Goal: Communication & Community: Answer question/provide support

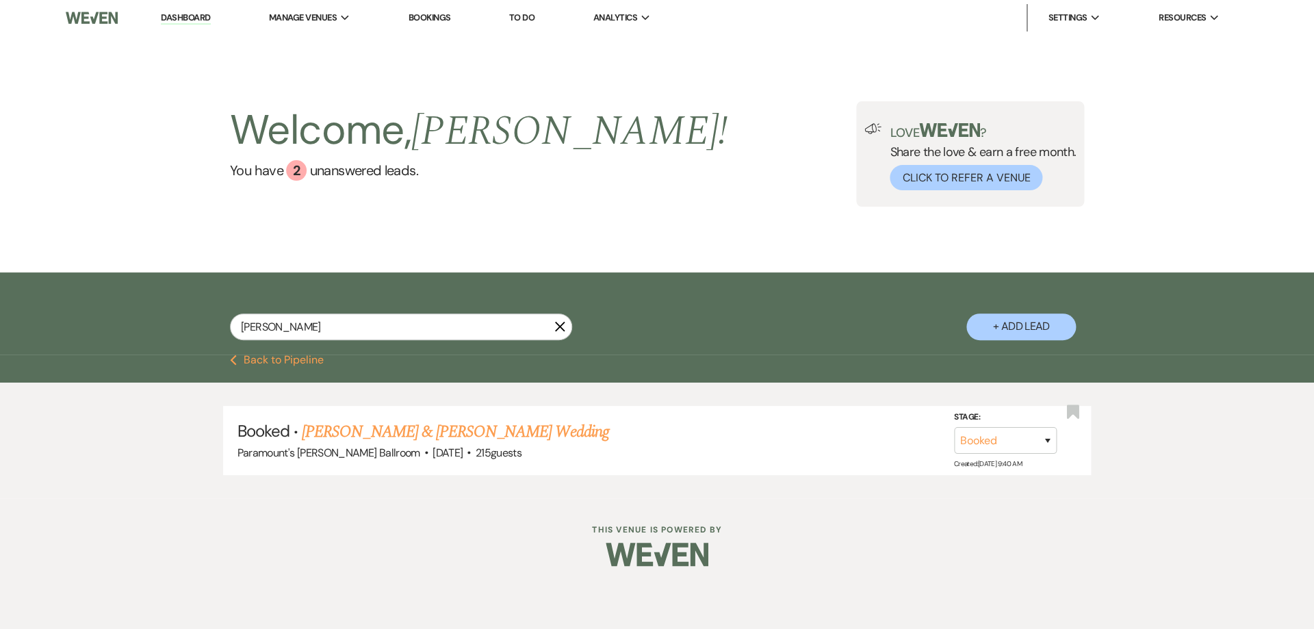
click at [305, 357] on button "Previous Back to Pipeline" at bounding box center [277, 360] width 94 height 11
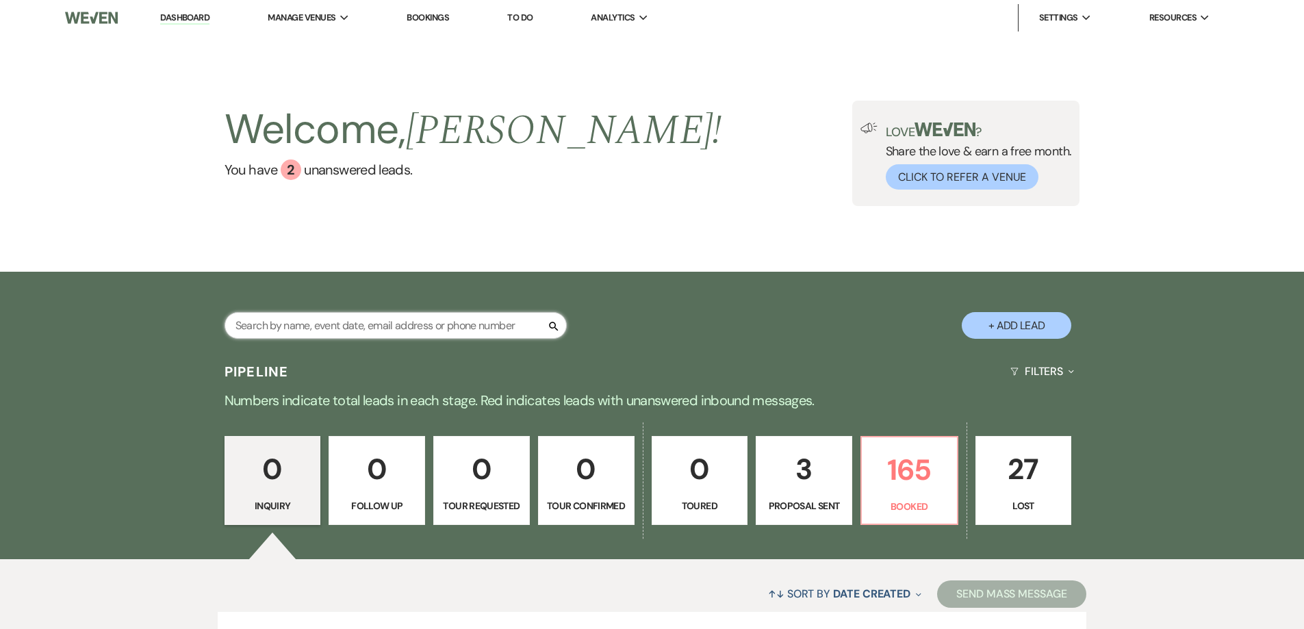
click at [359, 321] on input "text" at bounding box center [395, 325] width 342 height 27
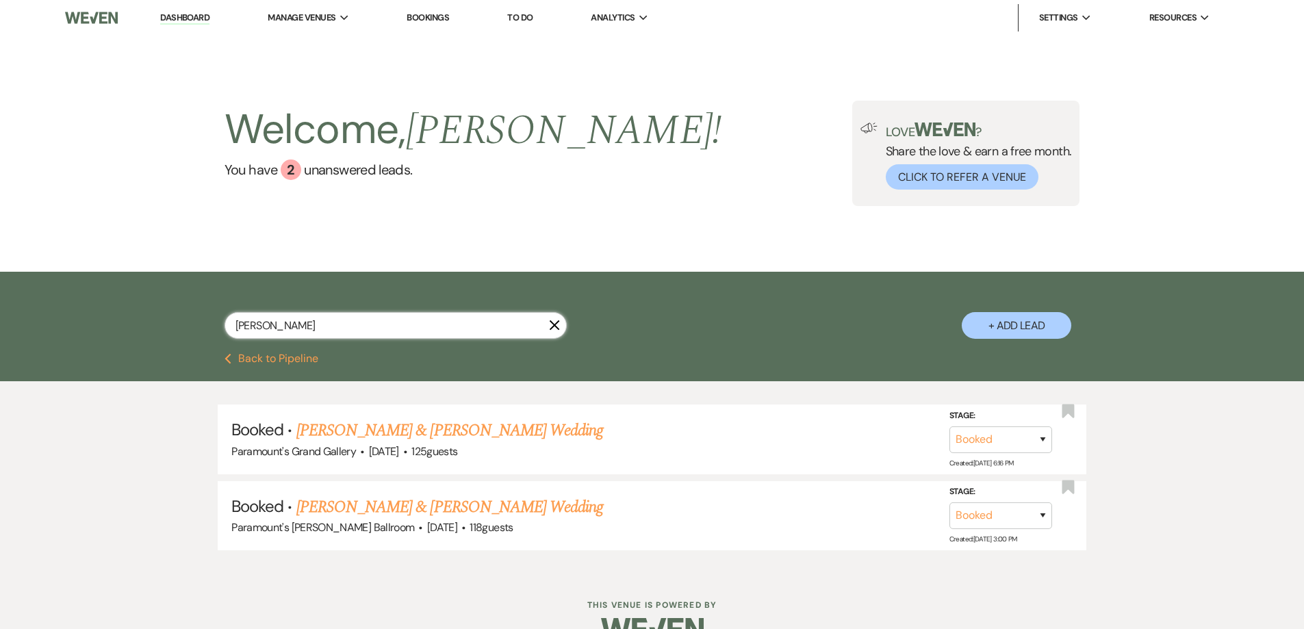
type input "[PERSON_NAME]"
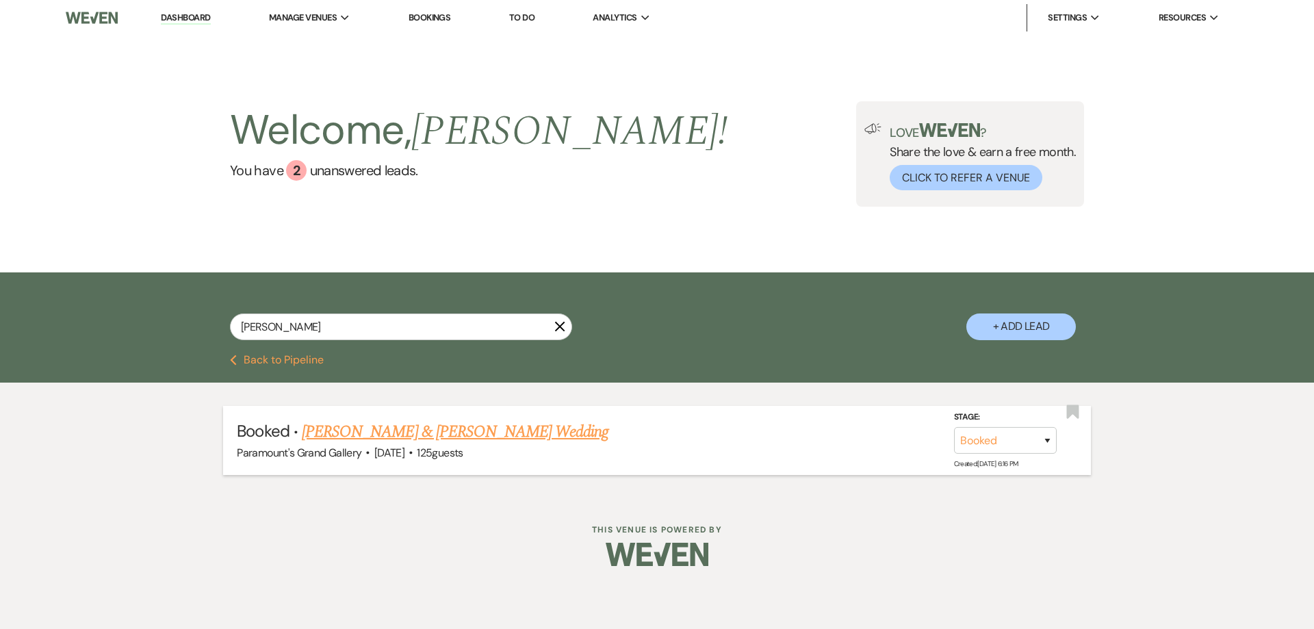
click at [526, 433] on link "[PERSON_NAME] & [PERSON_NAME] Wedding" at bounding box center [455, 432] width 307 height 25
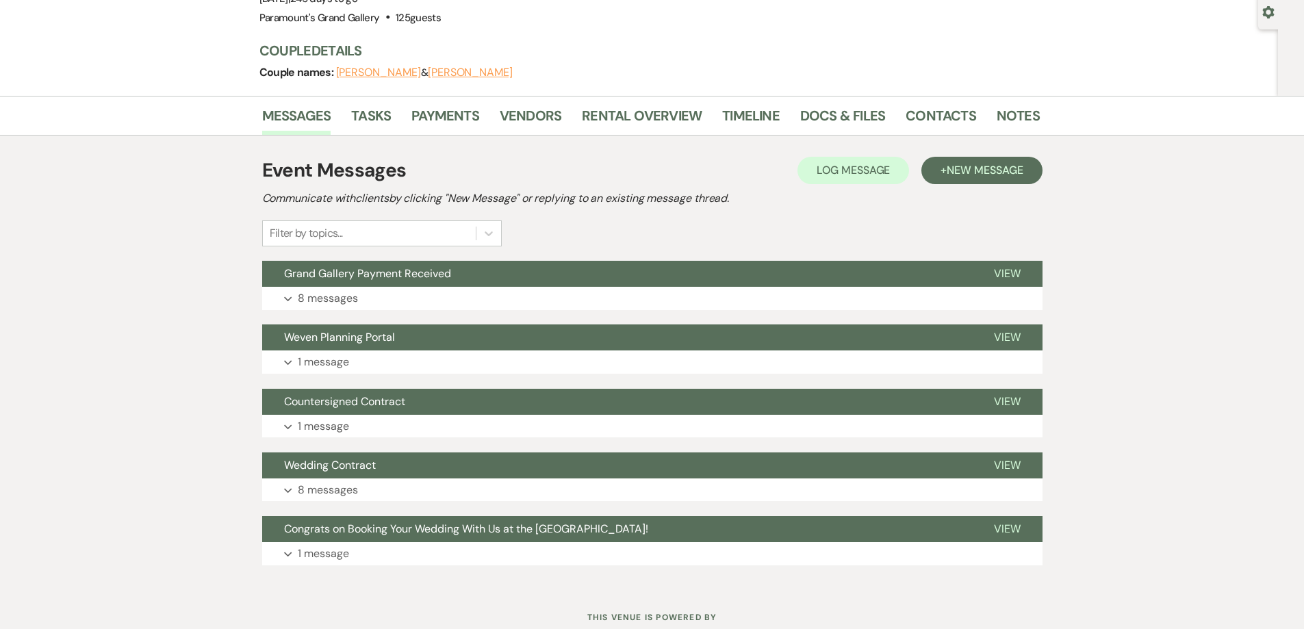
scroll to position [105, 0]
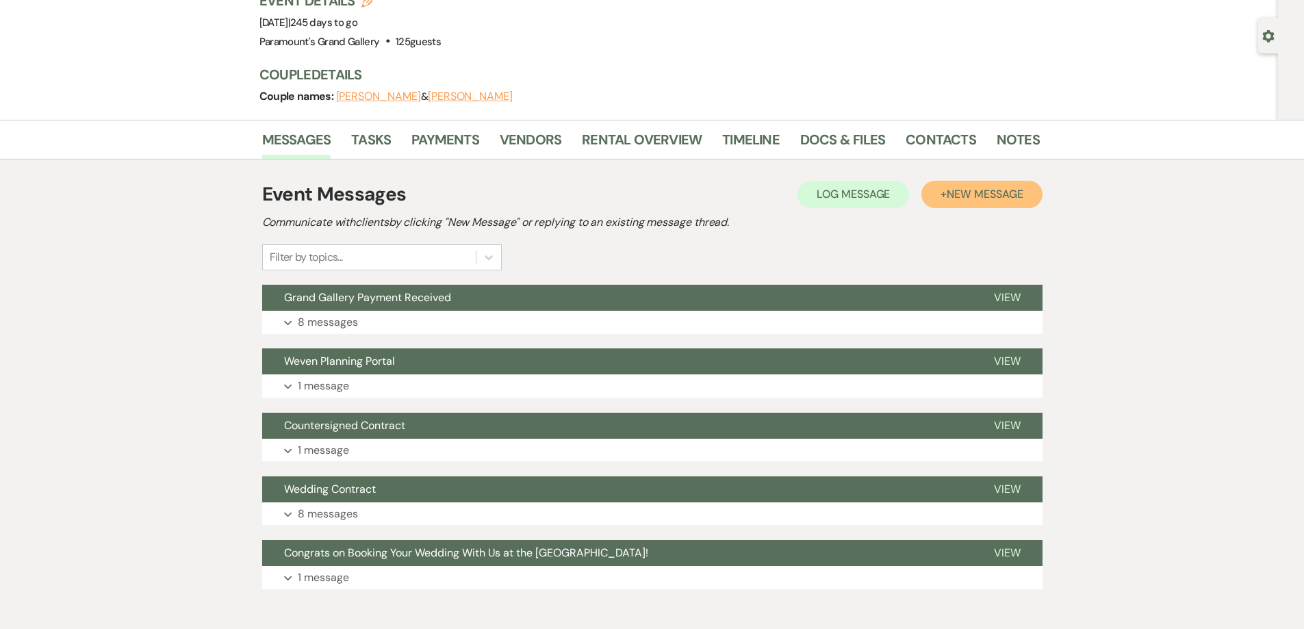
click at [972, 192] on span "New Message" at bounding box center [985, 194] width 76 height 14
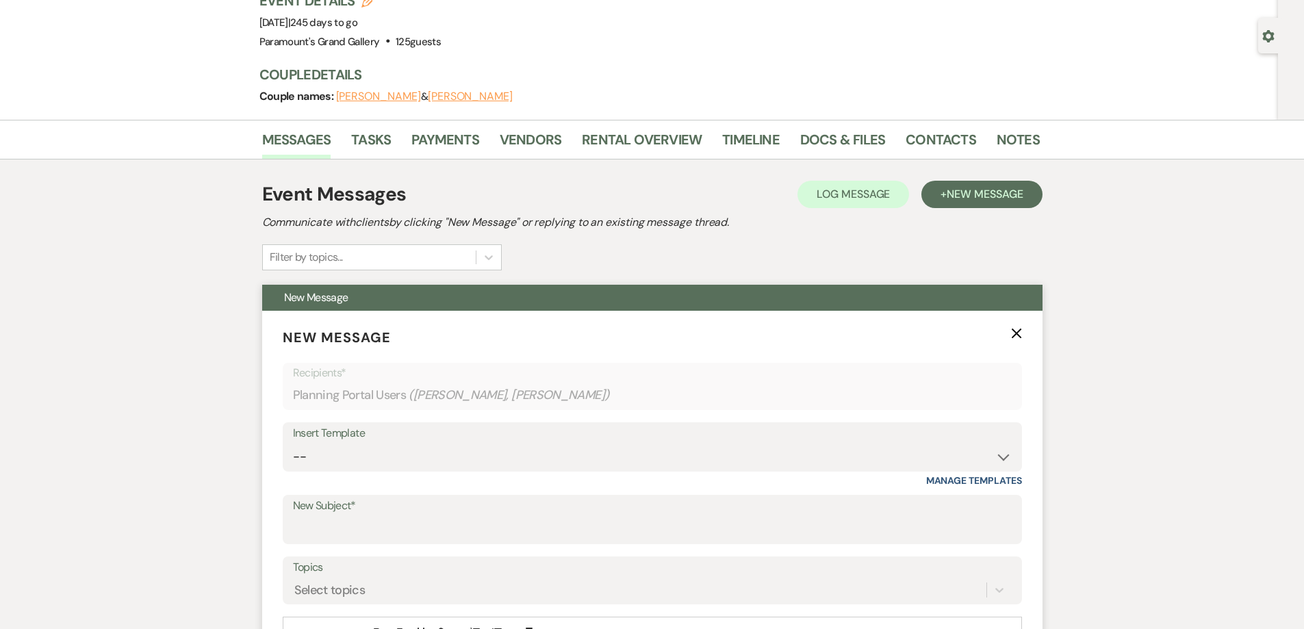
click at [368, 511] on label "New Subject*" at bounding box center [652, 506] width 719 height 20
click at [368, 516] on input "New Subject*" at bounding box center [652, 529] width 719 height 27
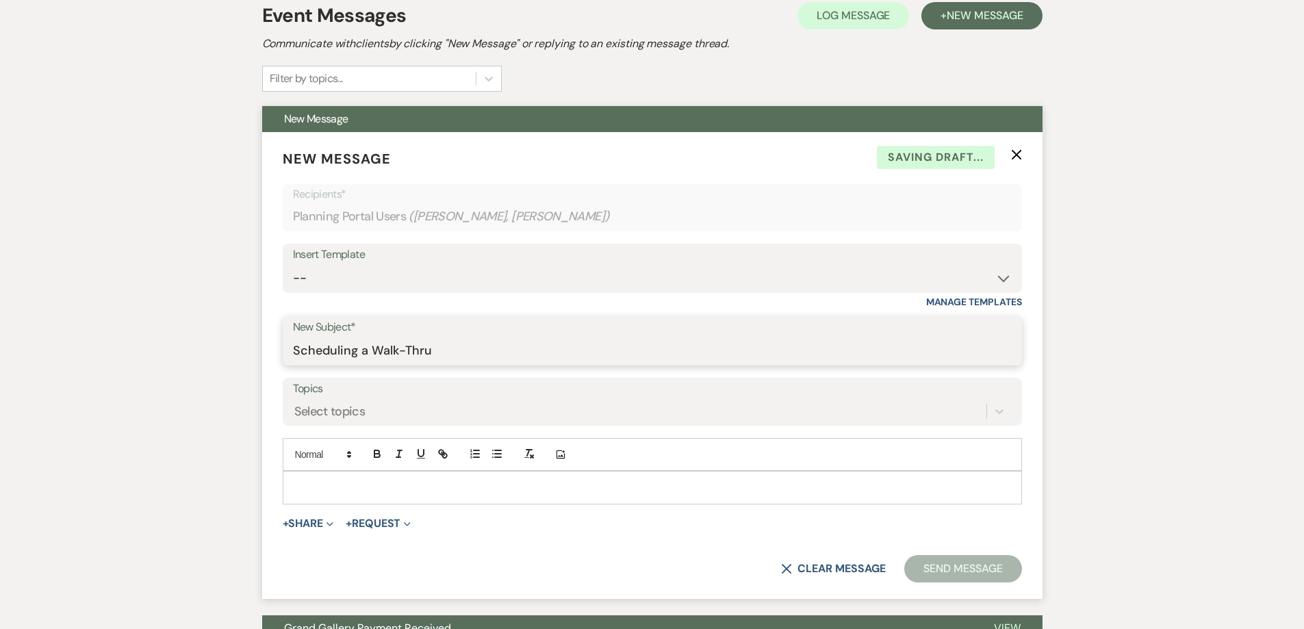
scroll to position [311, 0]
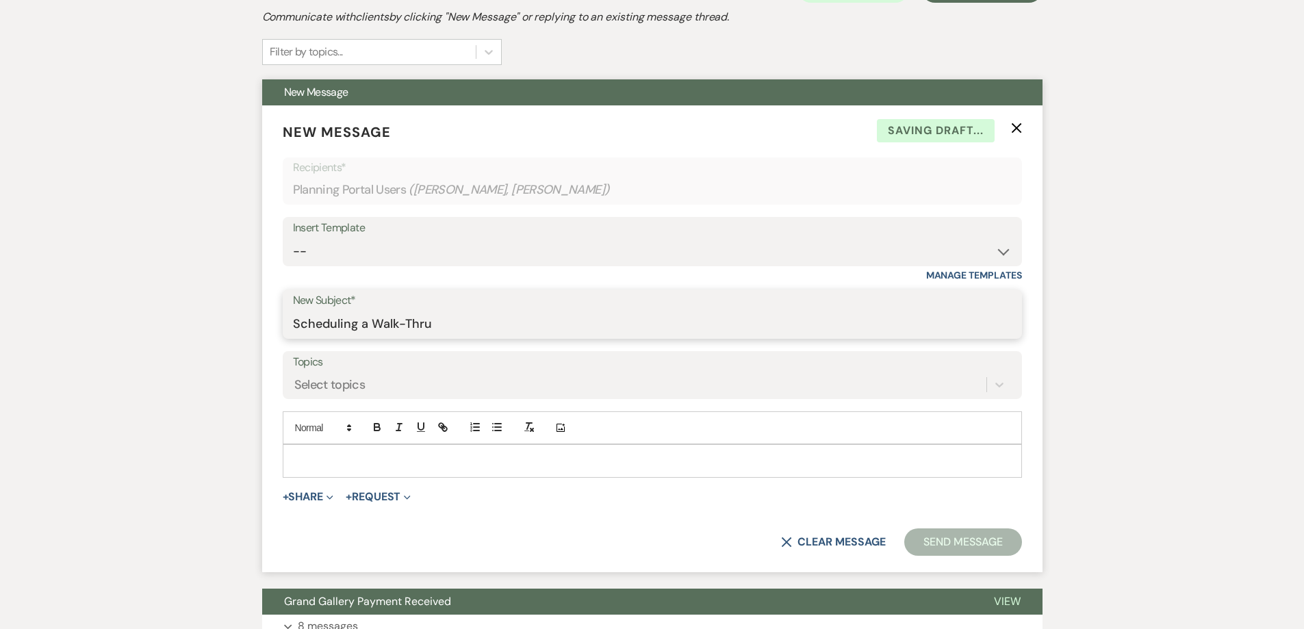
type input "Scheduling a Walk-Thru"
click at [368, 246] on select "-- Weven Planning Portal Introduction (Booked Events) 6 Month Consultation 9 Mo…" at bounding box center [652, 251] width 719 height 27
select select "4090"
click at [293, 238] on select "-- Weven Planning Portal Introduction (Booked Events) 6 Month Consultation 9 Mo…" at bounding box center [652, 251] width 719 height 27
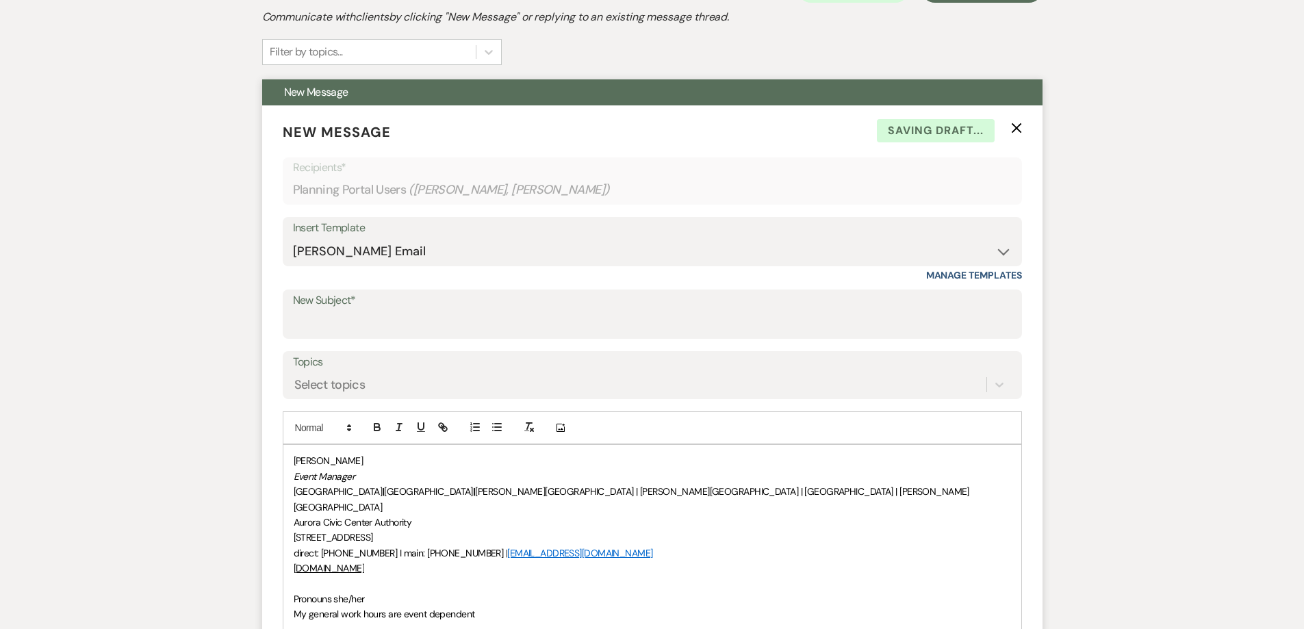
click at [292, 584] on div "[PERSON_NAME] Event Manager [GEOGRAPHIC_DATA] | [GEOGRAPHIC_DATA] | [PERSON_NAM…" at bounding box center [652, 537] width 738 height 185
click at [294, 463] on p "[PERSON_NAME]" at bounding box center [652, 460] width 717 height 15
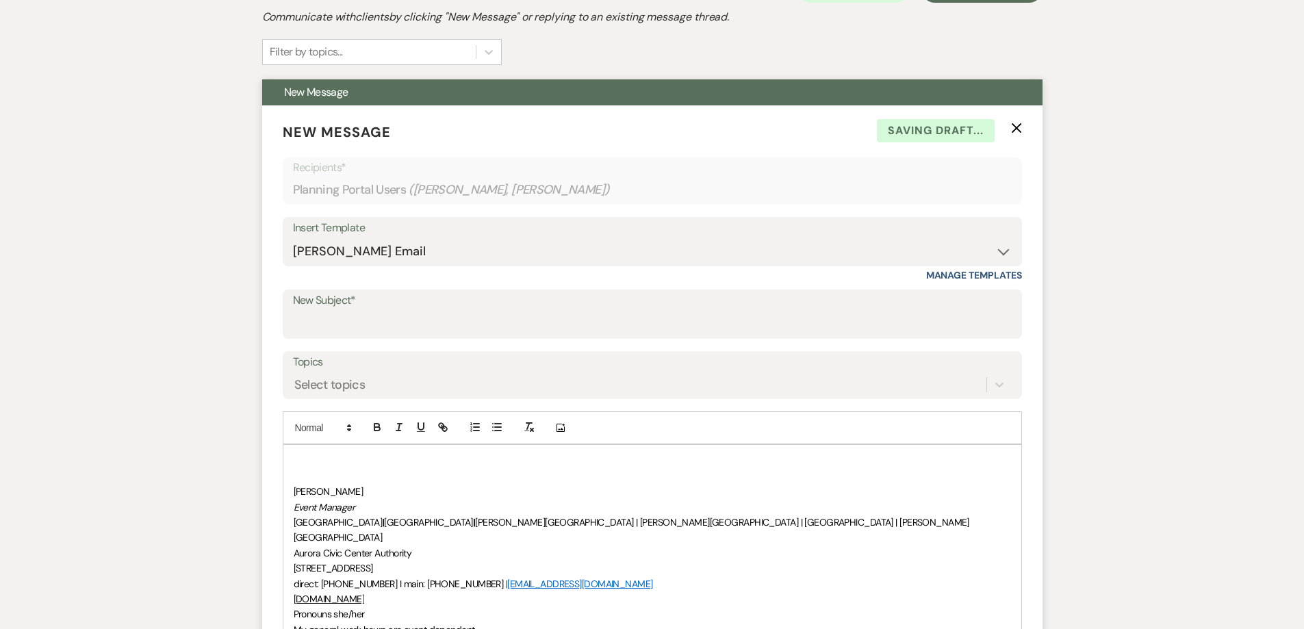
click at [300, 450] on div "﻿ [PERSON_NAME] Event Manager [GEOGRAPHIC_DATA] | [GEOGRAPHIC_DATA] | [PERSON_N…" at bounding box center [652, 545] width 738 height 201
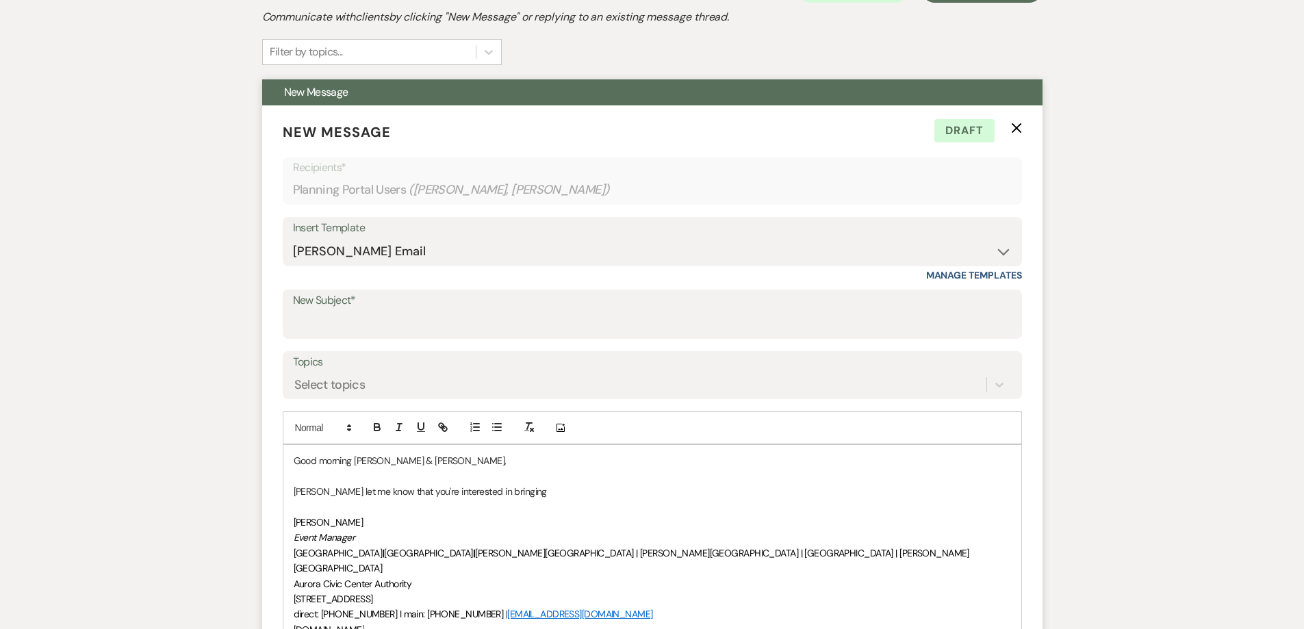
click at [531, 501] on p at bounding box center [652, 507] width 717 height 15
click at [526, 487] on p "[PERSON_NAME] let me know that you're interested in bringing" at bounding box center [652, 491] width 717 height 15
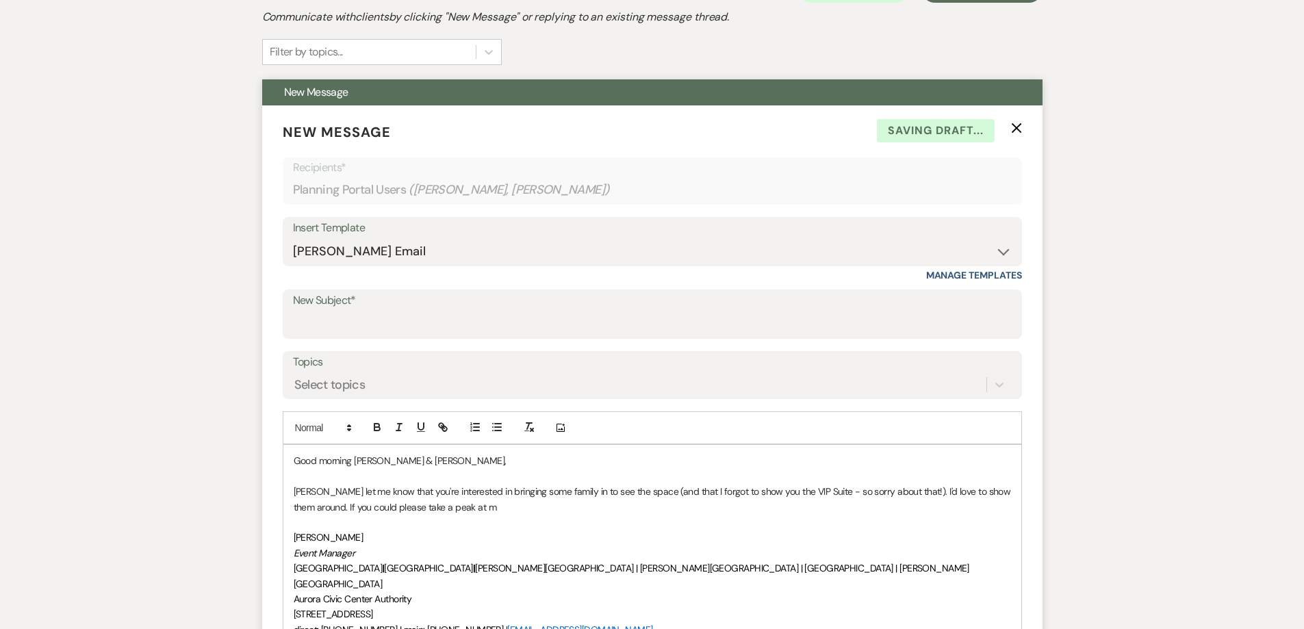
click at [443, 509] on p "[PERSON_NAME] let me know that you're interested in bringing some family in to …" at bounding box center [652, 499] width 717 height 31
click at [493, 505] on p "[PERSON_NAME] let me know that you're interested in bringing some family in to …" at bounding box center [652, 499] width 717 height 31
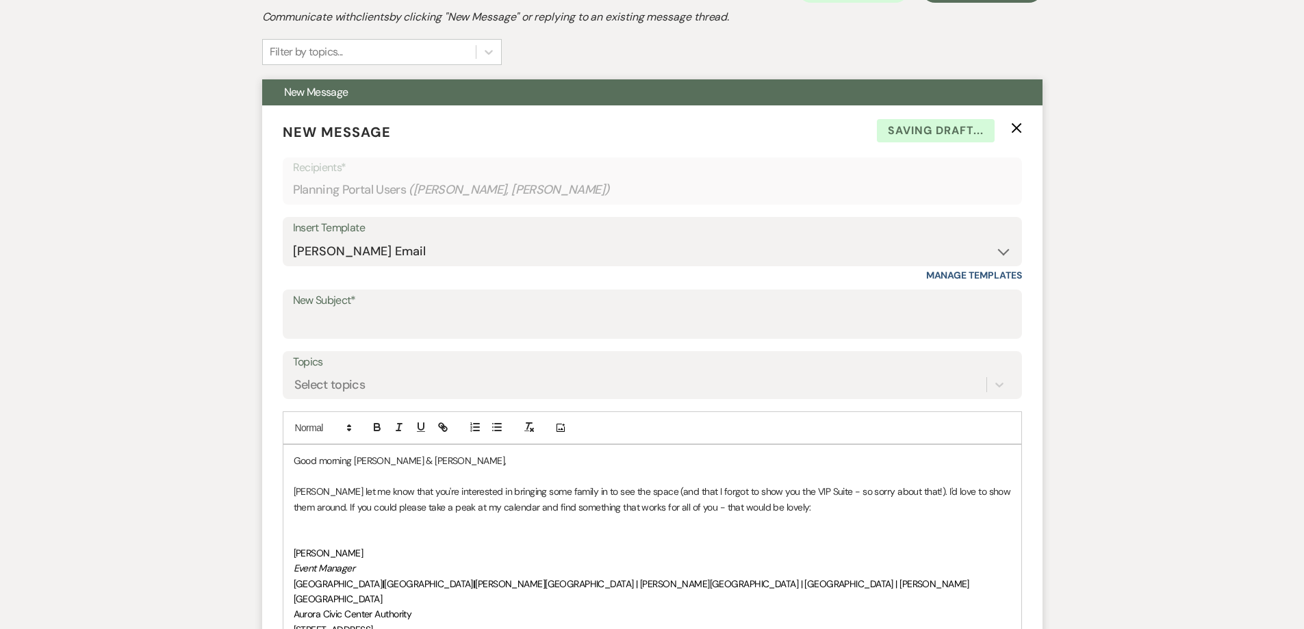
click at [440, 507] on p "[PERSON_NAME] let me know that you're interested in bringing some family in to …" at bounding box center [652, 499] width 717 height 31
click at [321, 529] on p at bounding box center [652, 522] width 717 height 15
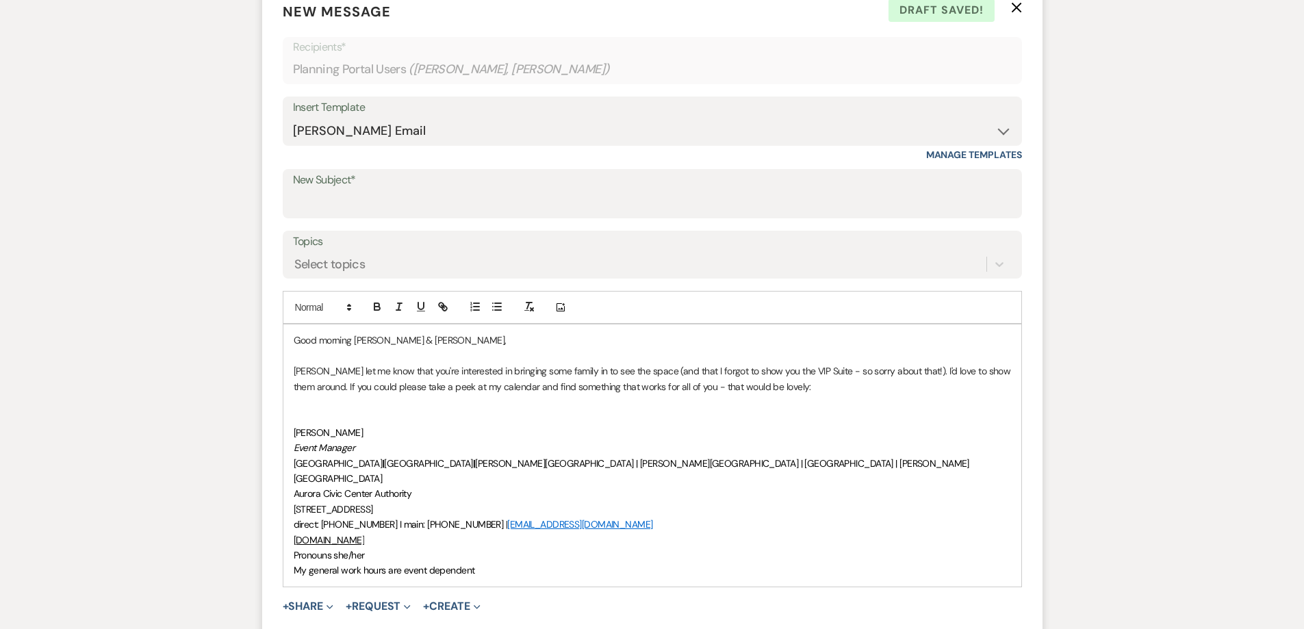
scroll to position [448, 0]
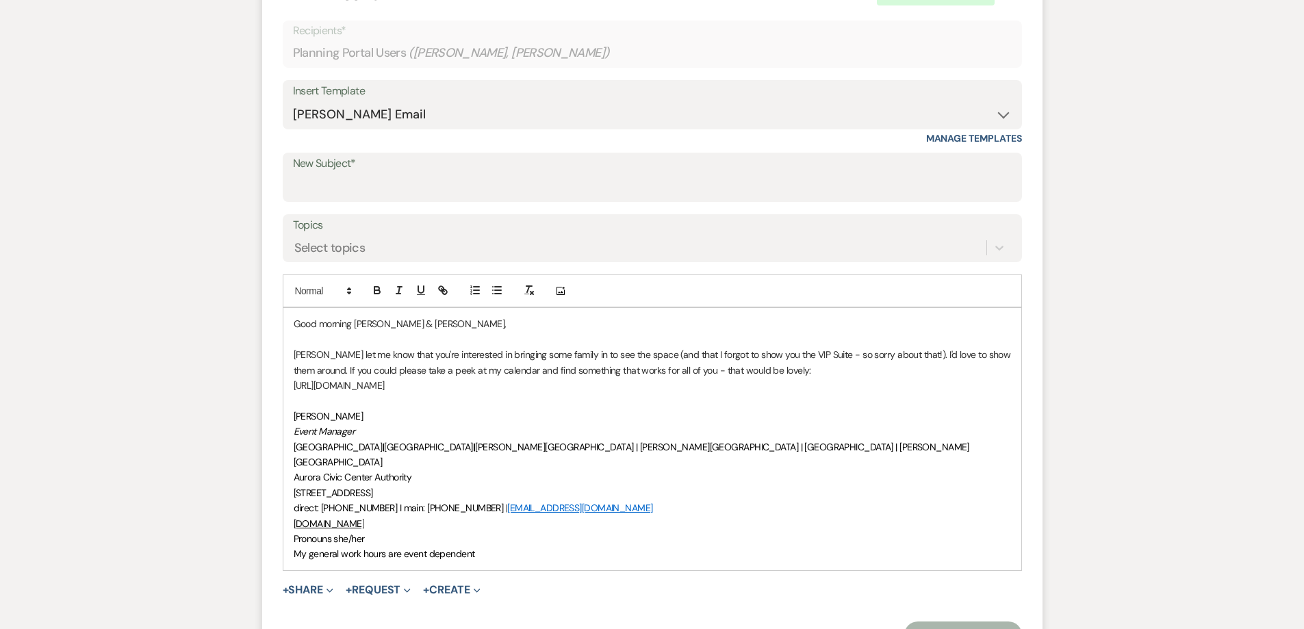
drag, startPoint x: 566, startPoint y: 390, endPoint x: 374, endPoint y: 398, distance: 192.5
click at [237, 386] on div "Messages Tasks Payments Vendors Rental Overview Timeline Docs & Files Contacts …" at bounding box center [652, 392] width 1304 height 1229
drag, startPoint x: 369, startPoint y: 390, endPoint x: 309, endPoint y: 374, distance: 61.6
click at [308, 376] on p "[PERSON_NAME] let me know that you're interested in bringing some family in to …" at bounding box center [652, 362] width 717 height 31
drag, startPoint x: 290, startPoint y: 387, endPoint x: 500, endPoint y: 312, distance: 223.2
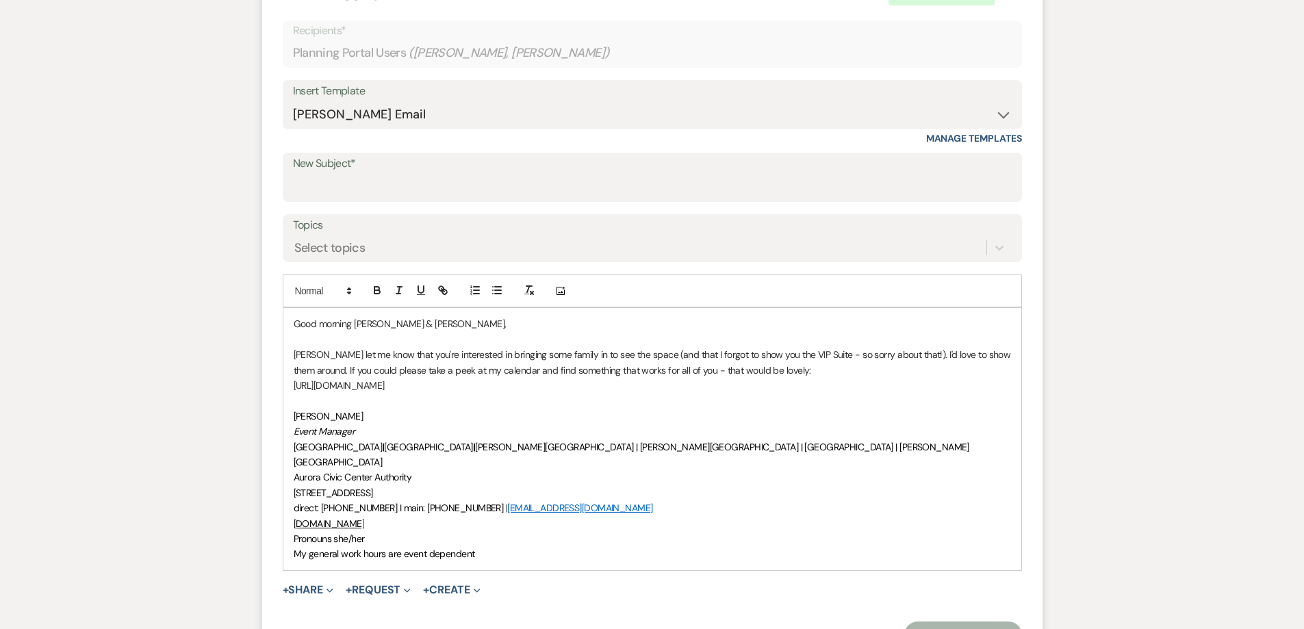
click at [605, 387] on div "Good morning [PERSON_NAME] & [PERSON_NAME], [PERSON_NAME] let me know that you'…" at bounding box center [652, 438] width 738 height 261
click at [442, 287] on icon "button" at bounding box center [441, 288] width 5 height 5
type input "[URL][DOMAIN_NAME]"
click at [528, 413] on link at bounding box center [527, 412] width 29 height 10
click at [655, 407] on p at bounding box center [652, 400] width 717 height 15
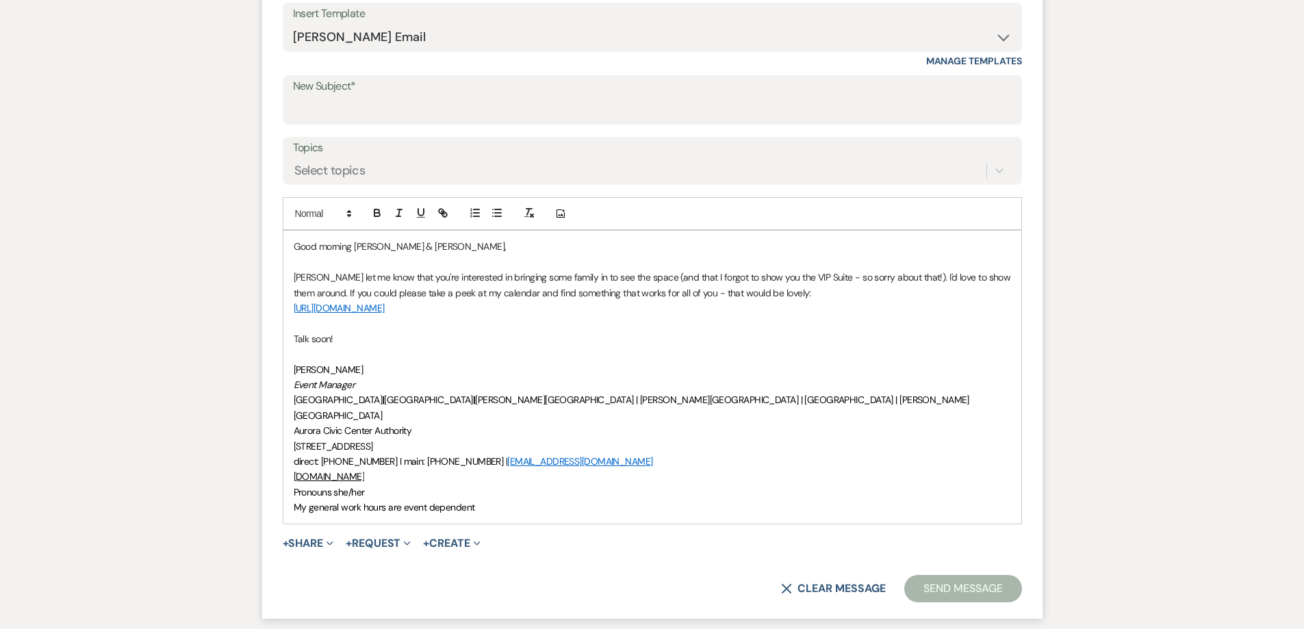
scroll to position [548, 0]
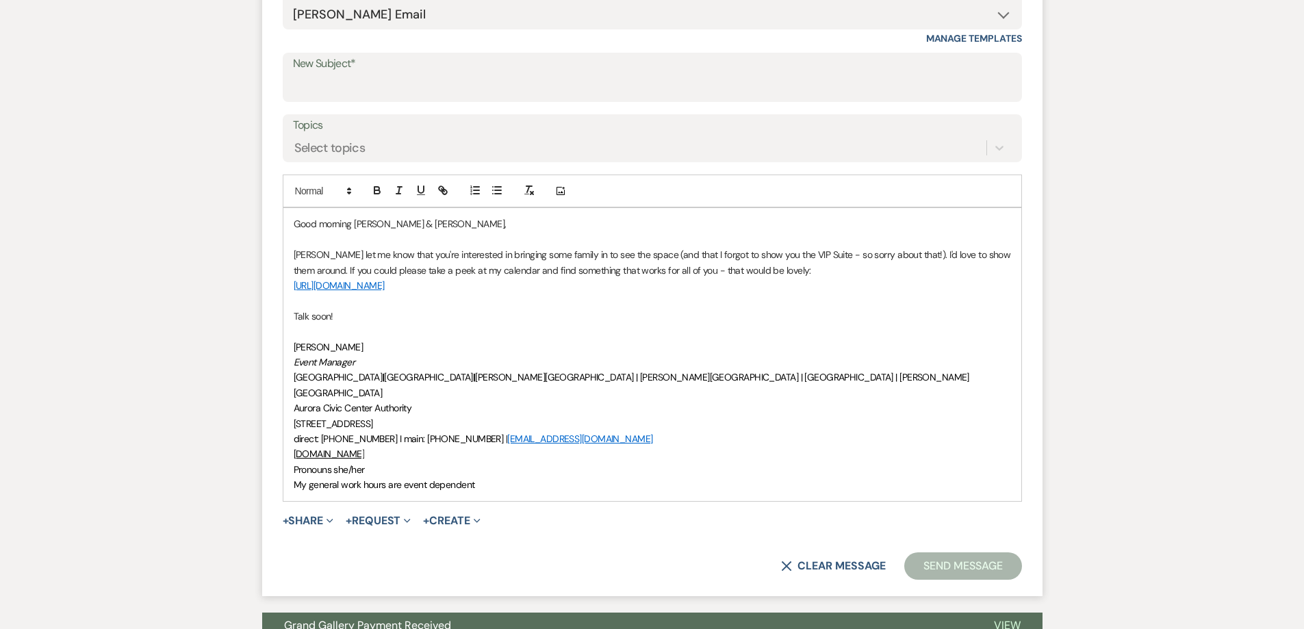
click at [931, 553] on button "Send Message" at bounding box center [962, 565] width 117 height 27
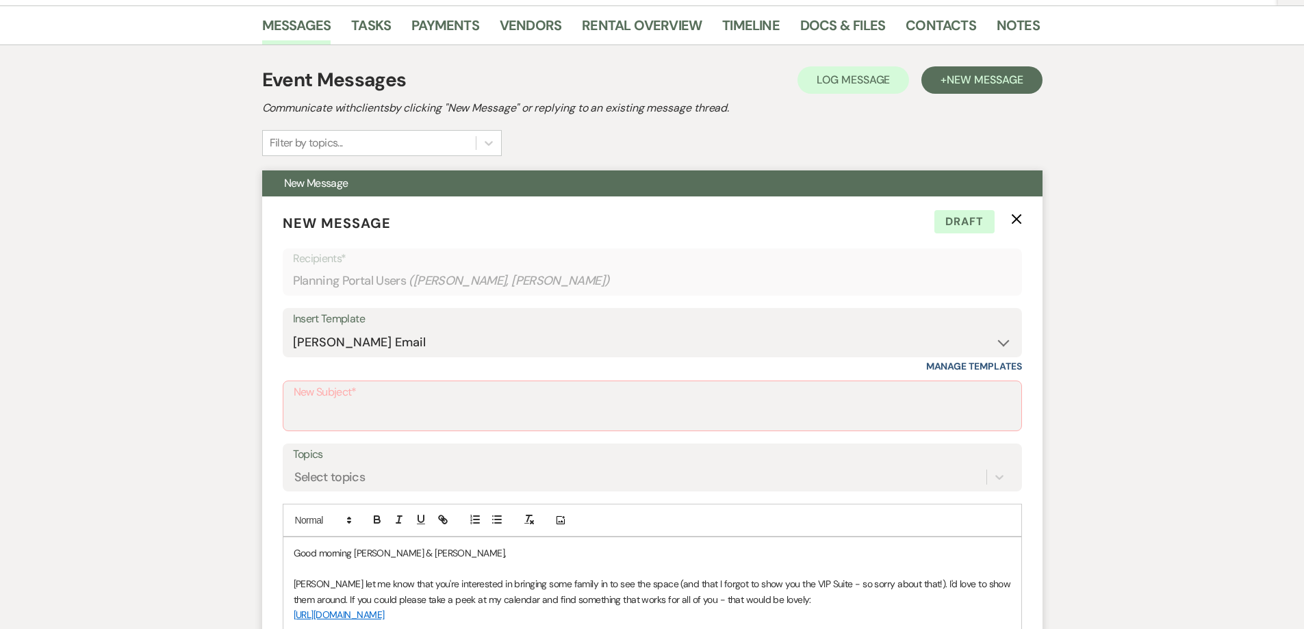
scroll to position [205, 0]
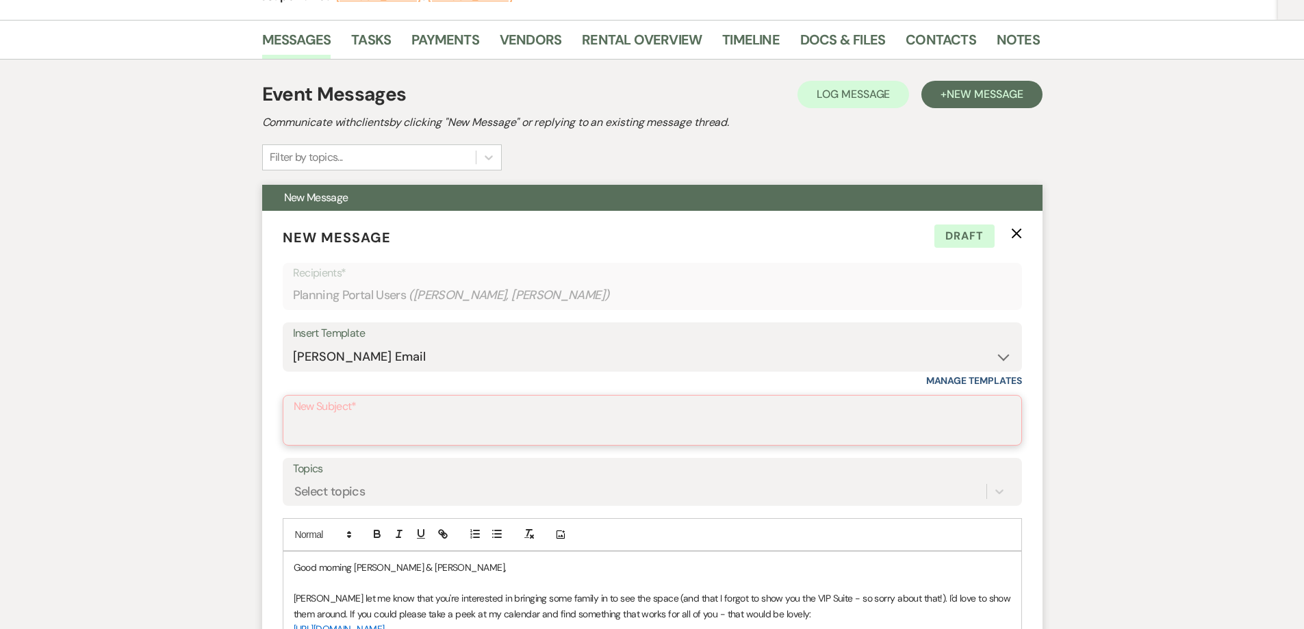
click at [400, 426] on input "New Subject*" at bounding box center [652, 430] width 717 height 27
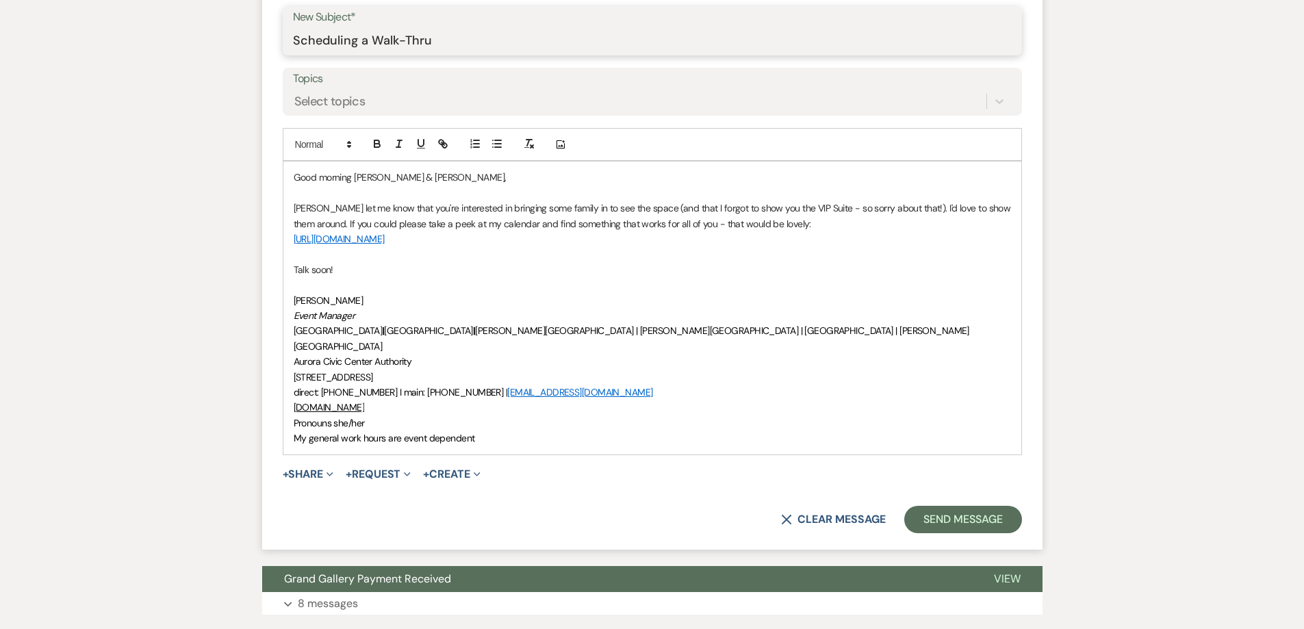
scroll to position [616, 0]
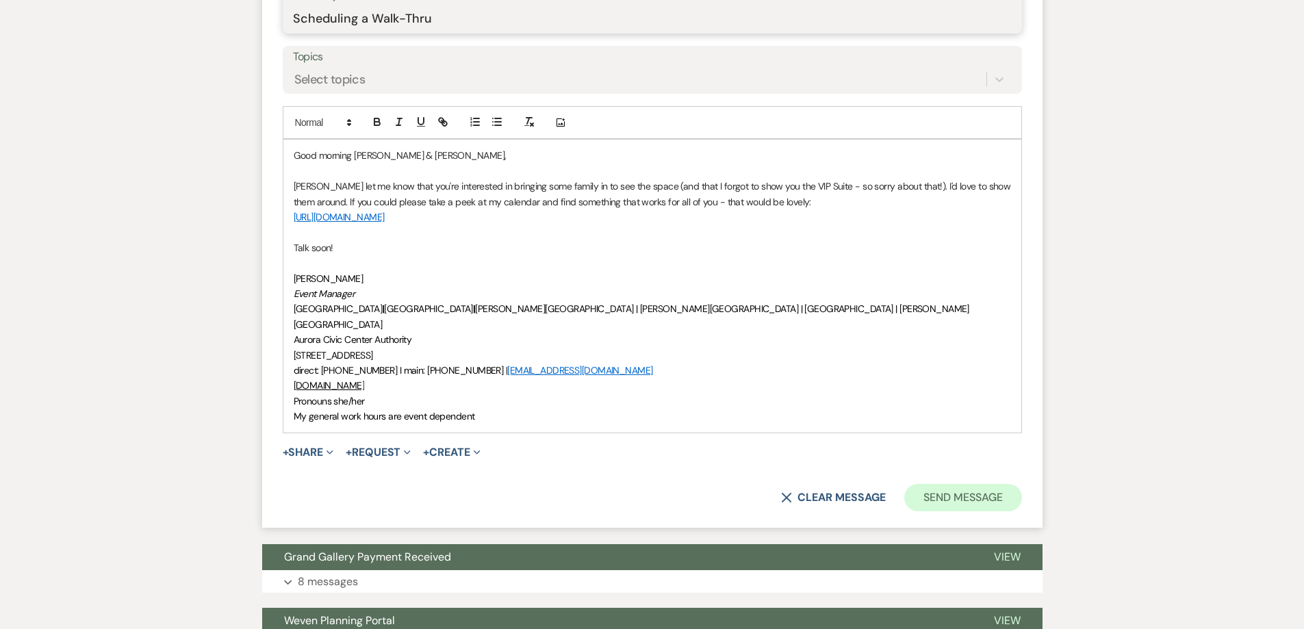
type input "Scheduling a Walk-Thru"
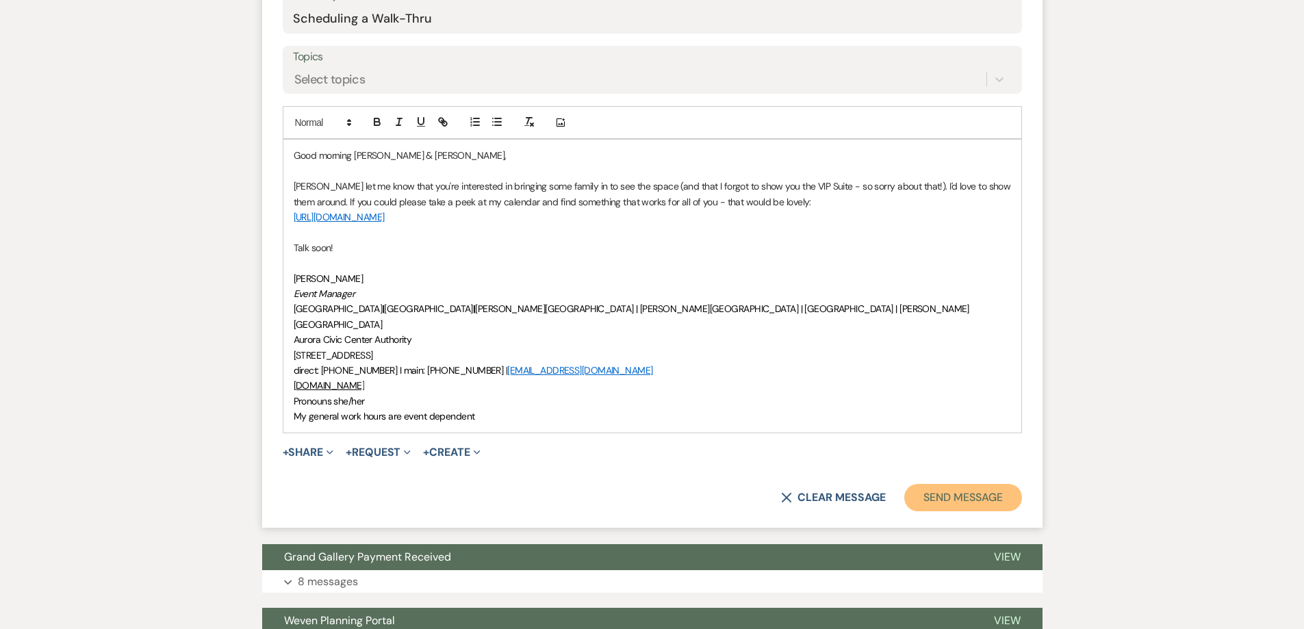
click at [966, 484] on button "Send Message" at bounding box center [962, 497] width 117 height 27
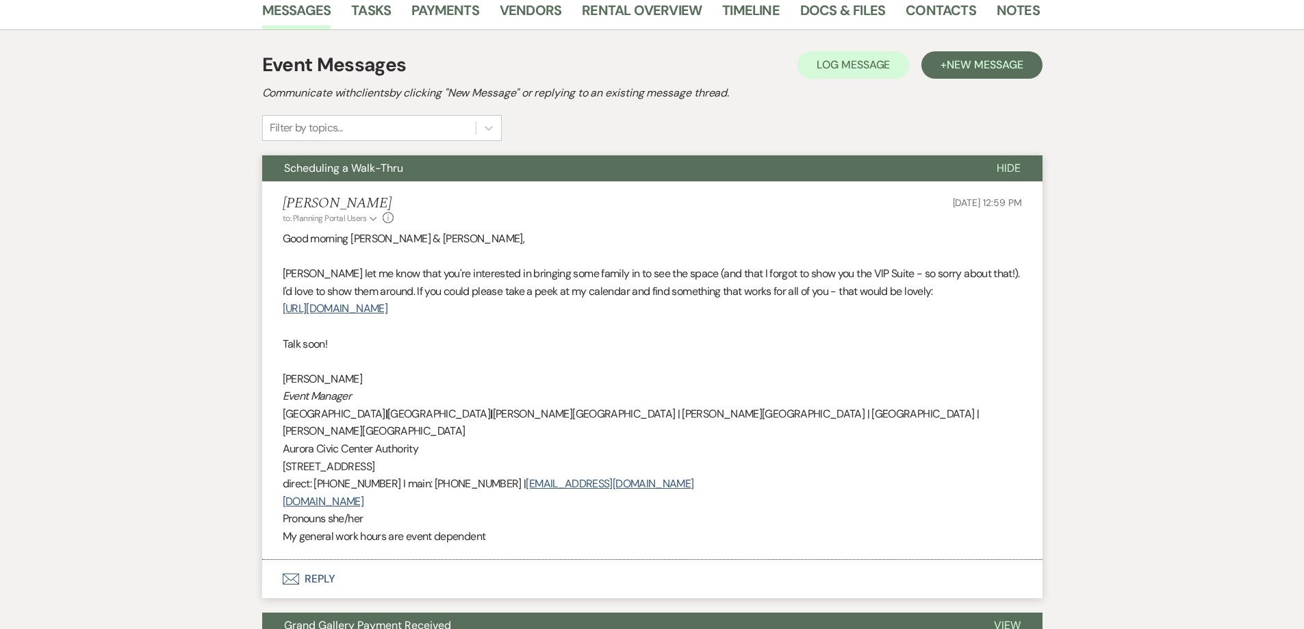
scroll to position [68, 0]
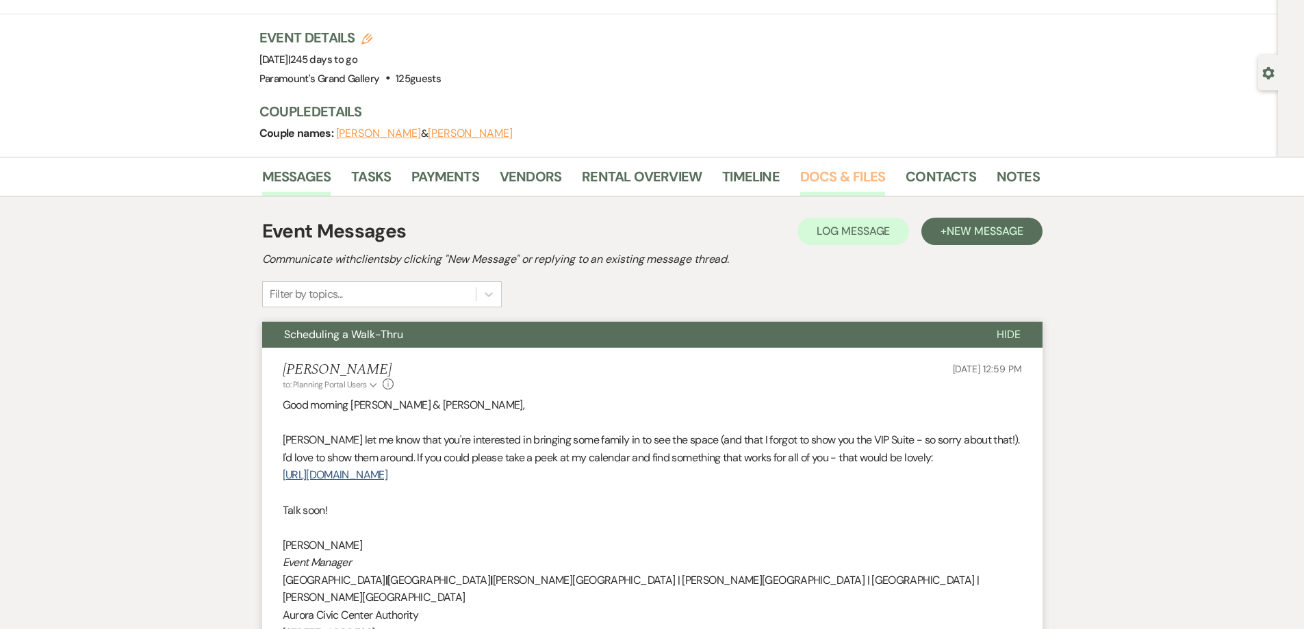
click at [825, 180] on link "Docs & Files" at bounding box center [842, 181] width 85 height 30
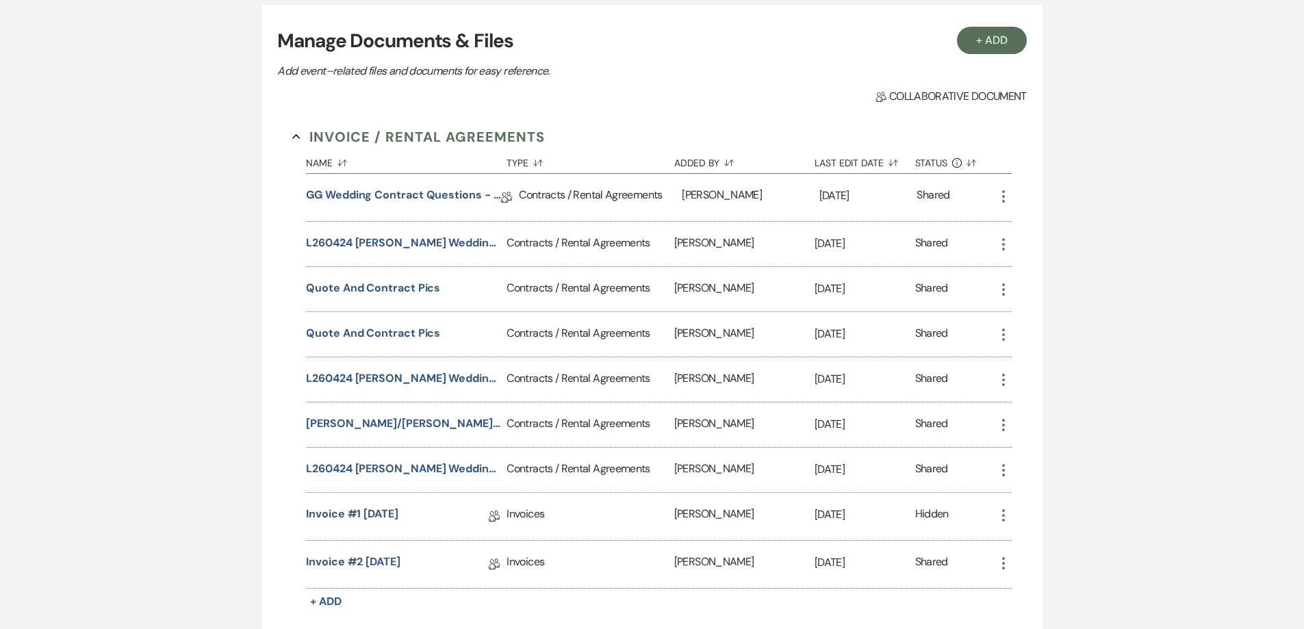
scroll to position [205, 0]
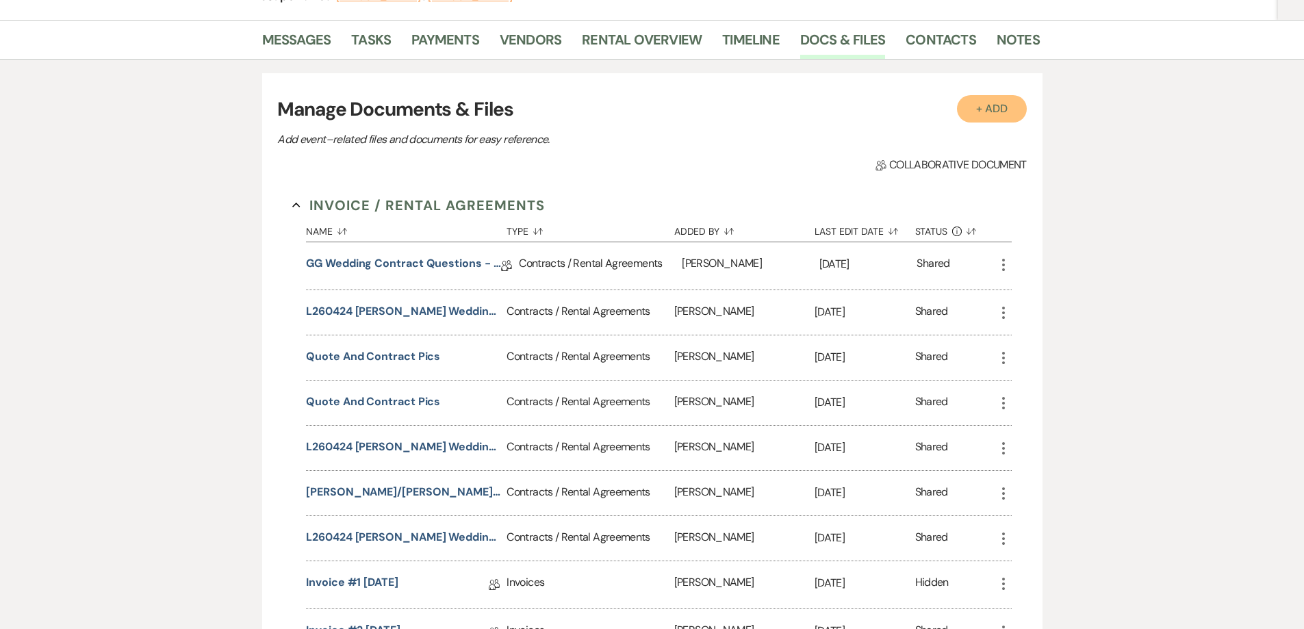
click at [974, 104] on button "+ Add" at bounding box center [992, 108] width 70 height 27
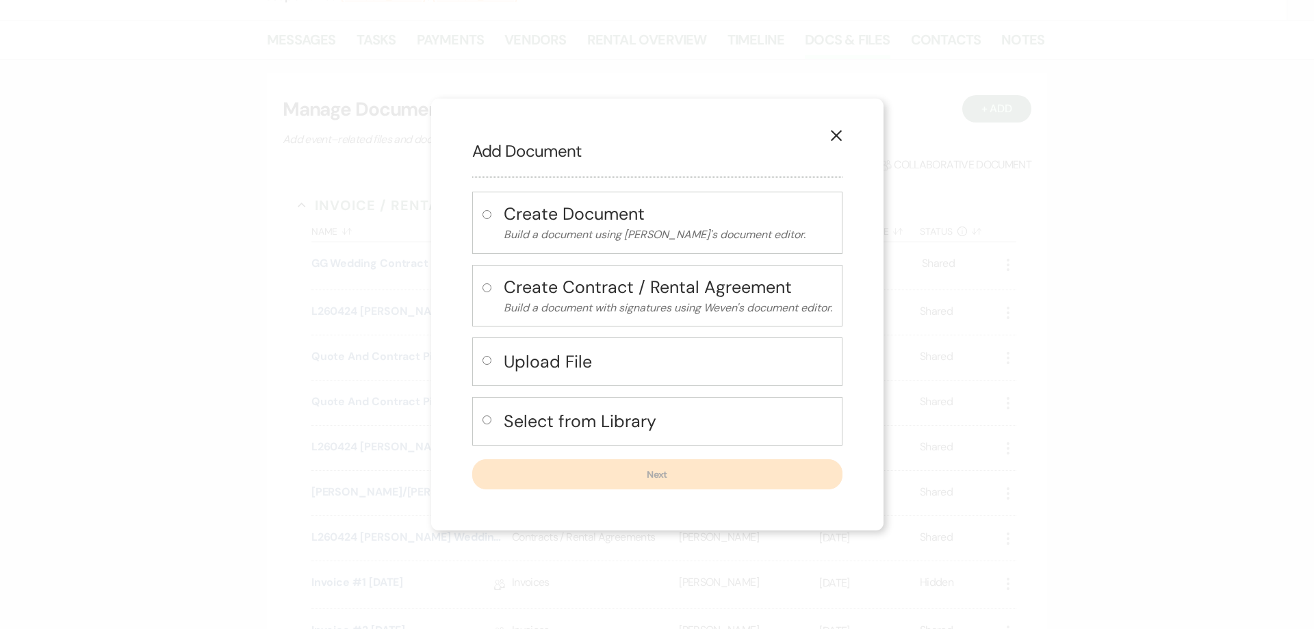
click at [608, 376] on div "Upload File" at bounding box center [657, 361] width 370 height 49
click at [584, 363] on h4 "Upload File" at bounding box center [668, 362] width 329 height 24
radio input "true"
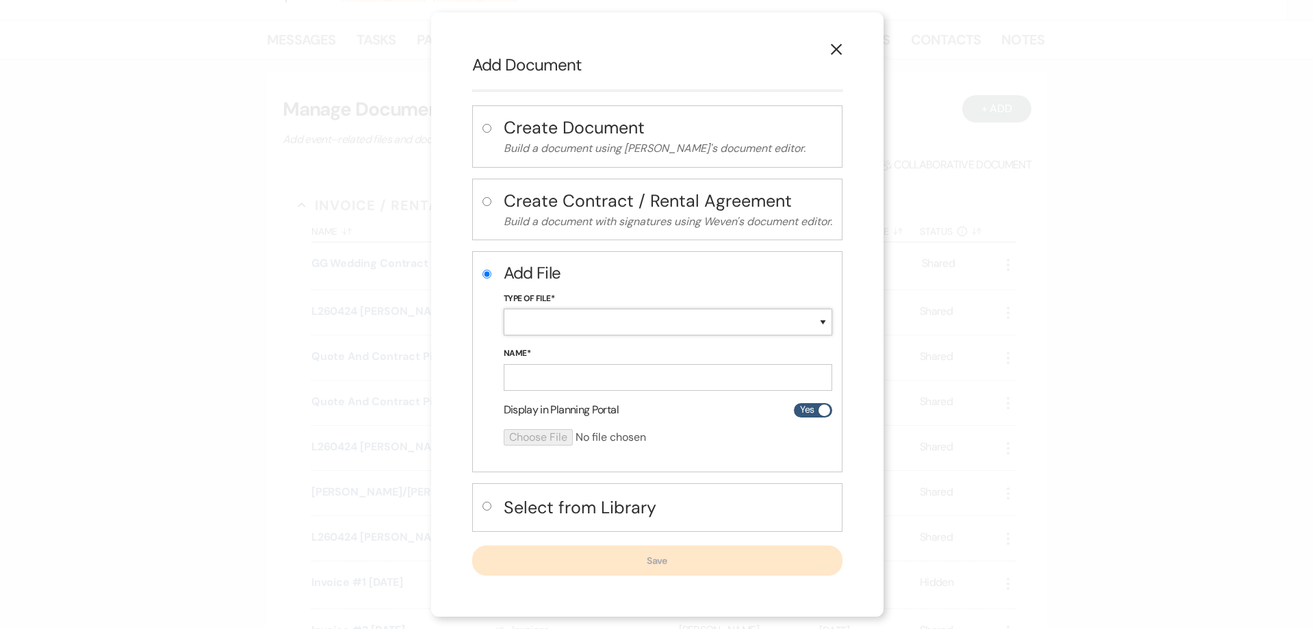
click at [602, 326] on select "Special Event Insurance Vendor Certificate of Insurance Contracts / Rental Agre…" at bounding box center [668, 322] width 329 height 27
select select "24"
click at [504, 309] on select "Special Event Insurance Vendor Certificate of Insurance Contracts / Rental Agre…" at bounding box center [668, 322] width 329 height 27
click at [562, 375] on input "Name*" at bounding box center [668, 377] width 329 height 27
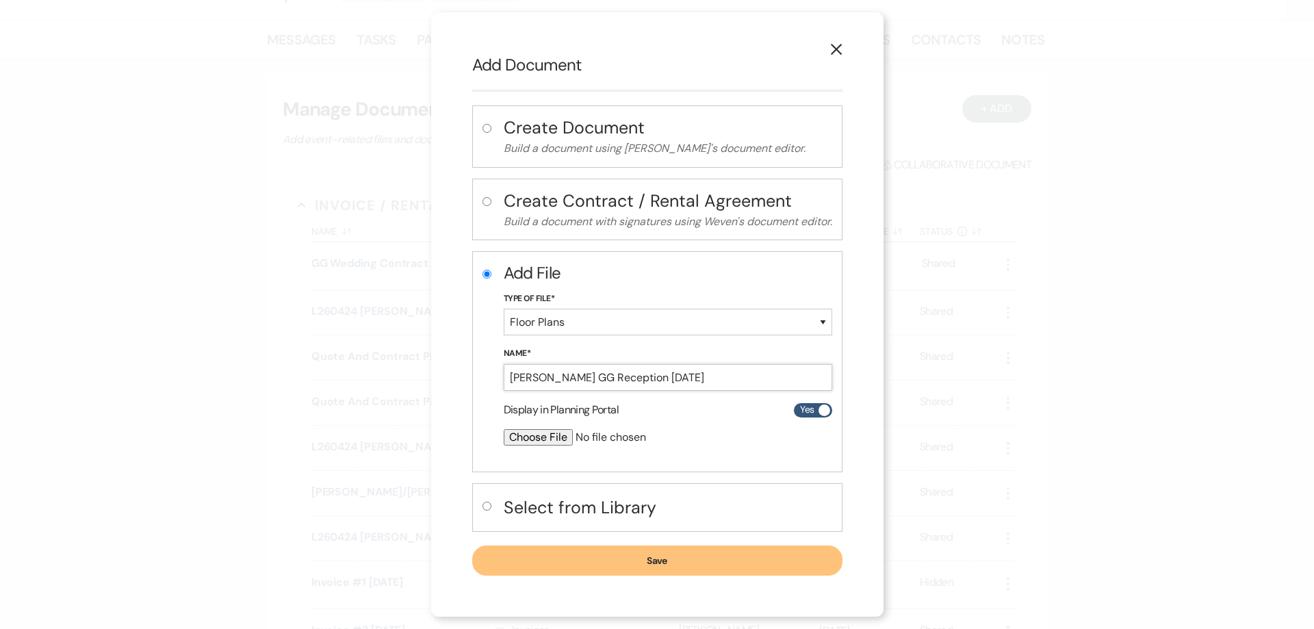
type input "[PERSON_NAME] GG Reception [DATE]"
click at [524, 437] on input "file" at bounding box center [632, 437] width 256 height 16
type input "C:\fakepath\[PERSON_NAME] GG Reception [DATE].pdf"
click at [723, 558] on button "Save" at bounding box center [657, 561] width 370 height 30
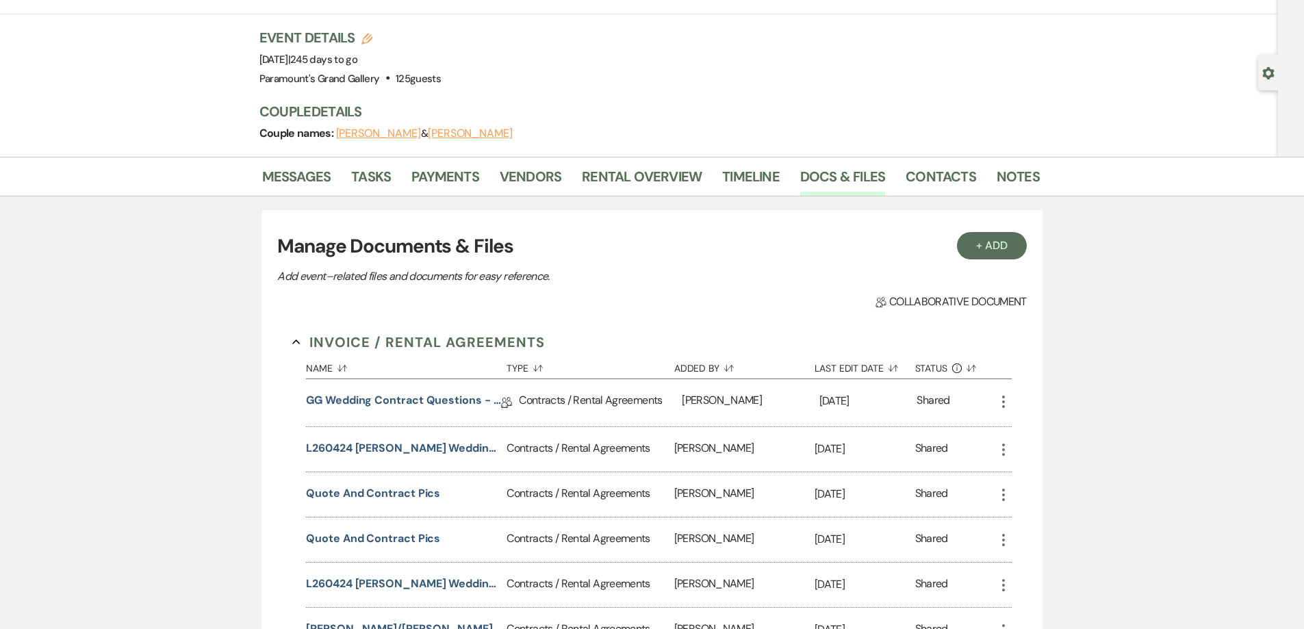
scroll to position [0, 0]
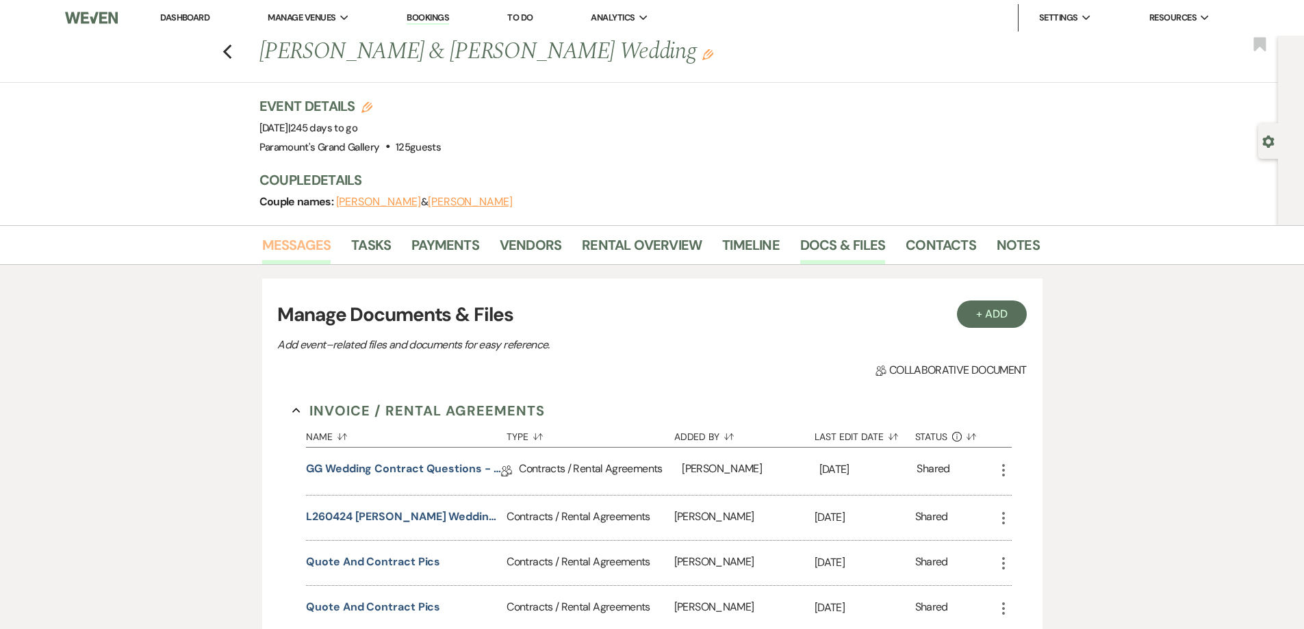
click at [303, 236] on link "Messages" at bounding box center [296, 249] width 69 height 30
